Goal: Check status

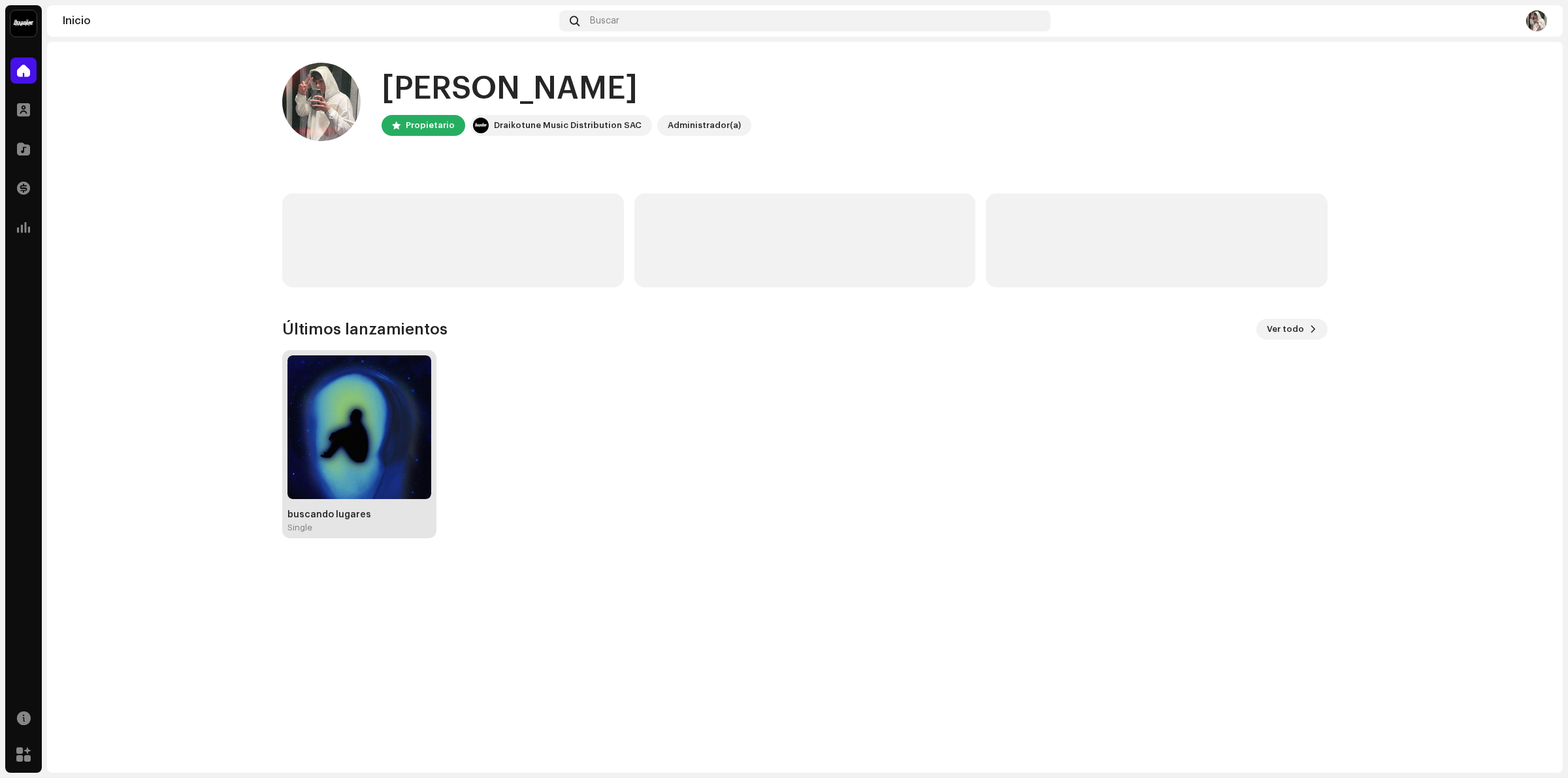
click at [351, 433] on img at bounding box center [359, 427] width 144 height 144
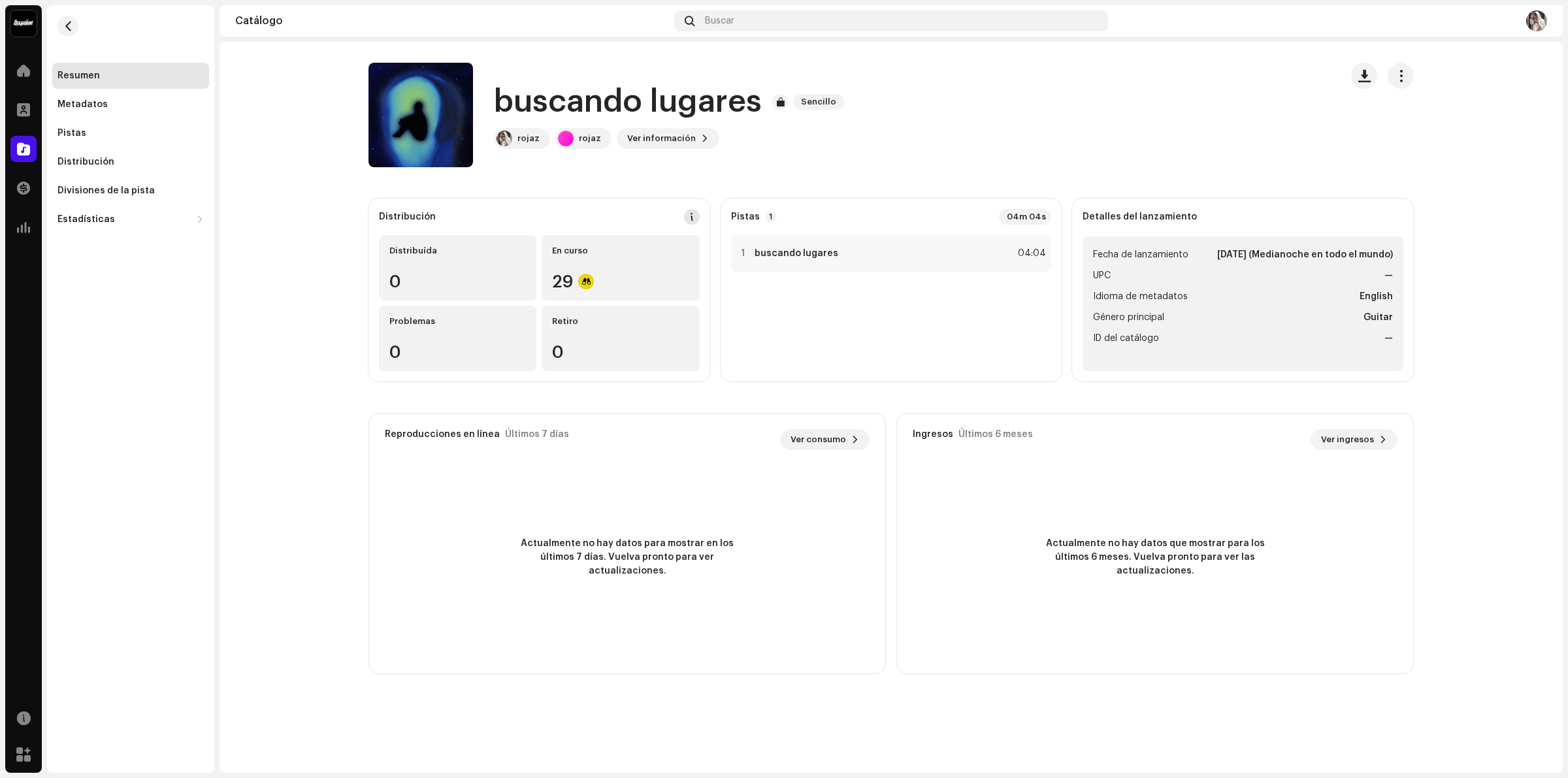
click at [690, 221] on span at bounding box center [692, 217] width 9 height 11
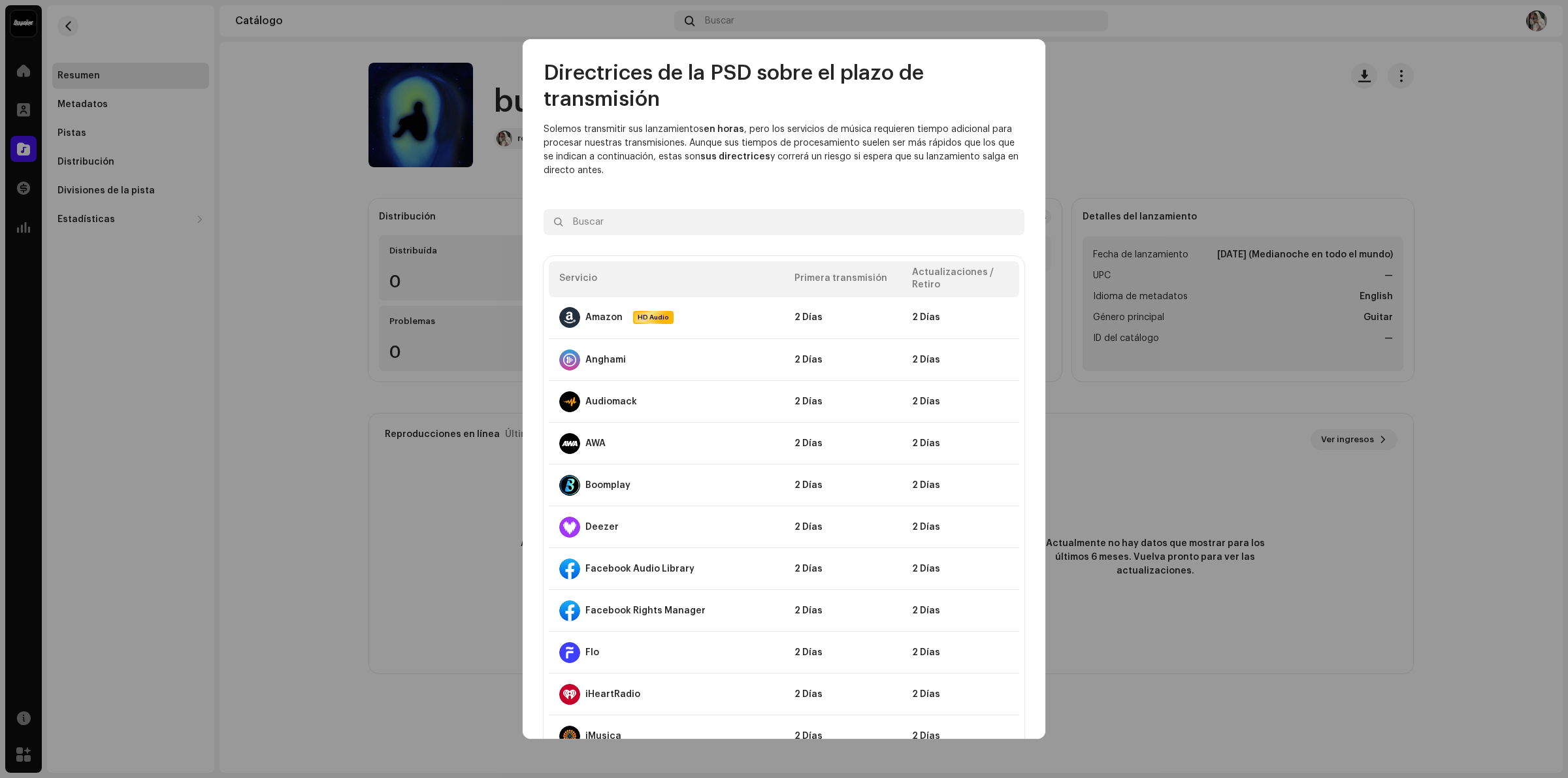
drag, startPoint x: 598, startPoint y: 458, endPoint x: 570, endPoint y: 196, distance: 263.5
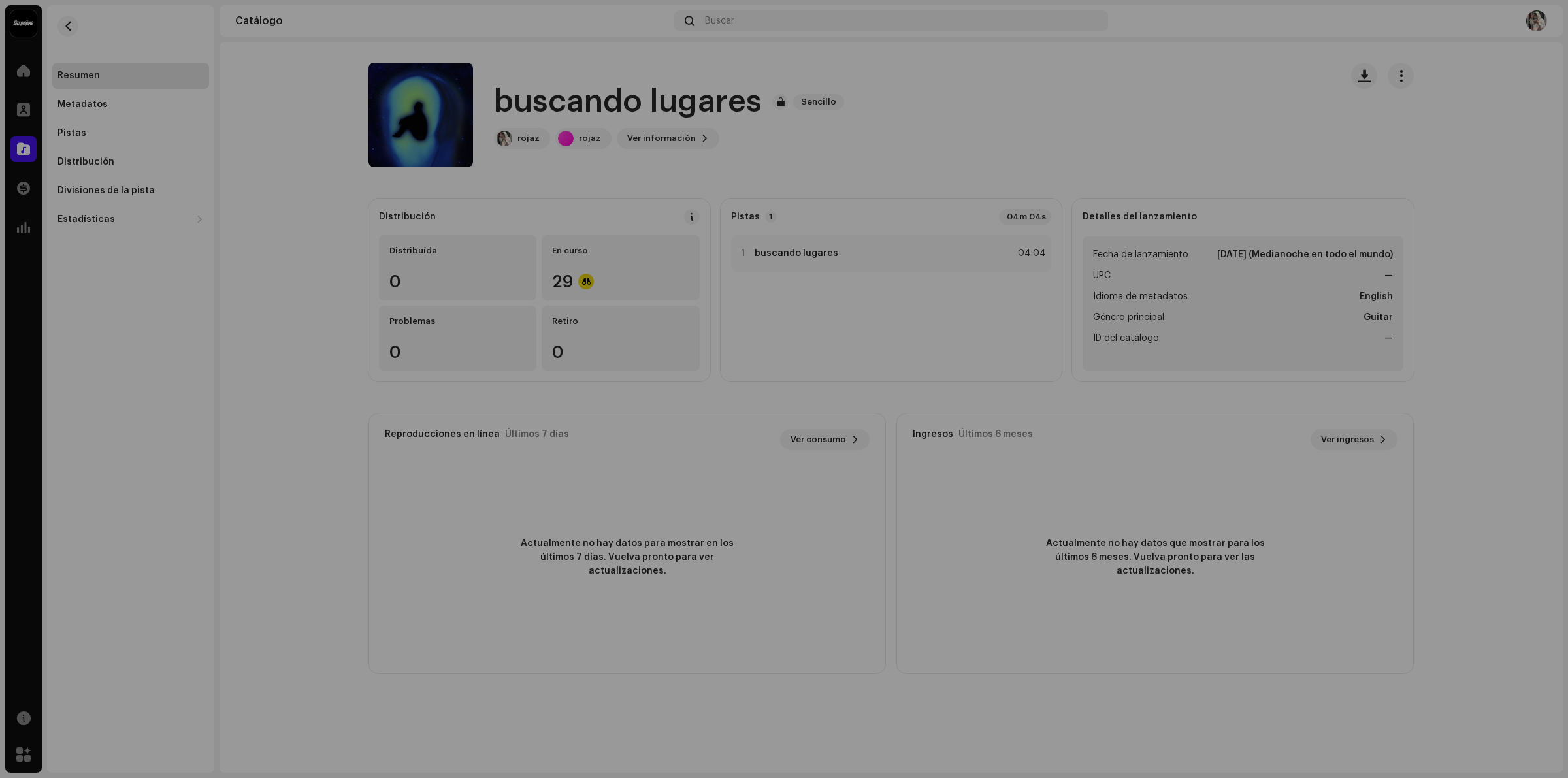
click at [363, 173] on div "Directrices de la PSD sobre el plazo de transmisión Solemos transmitir sus lanz…" at bounding box center [784, 389] width 1568 height 778
